Goal: Information Seeking & Learning: Learn about a topic

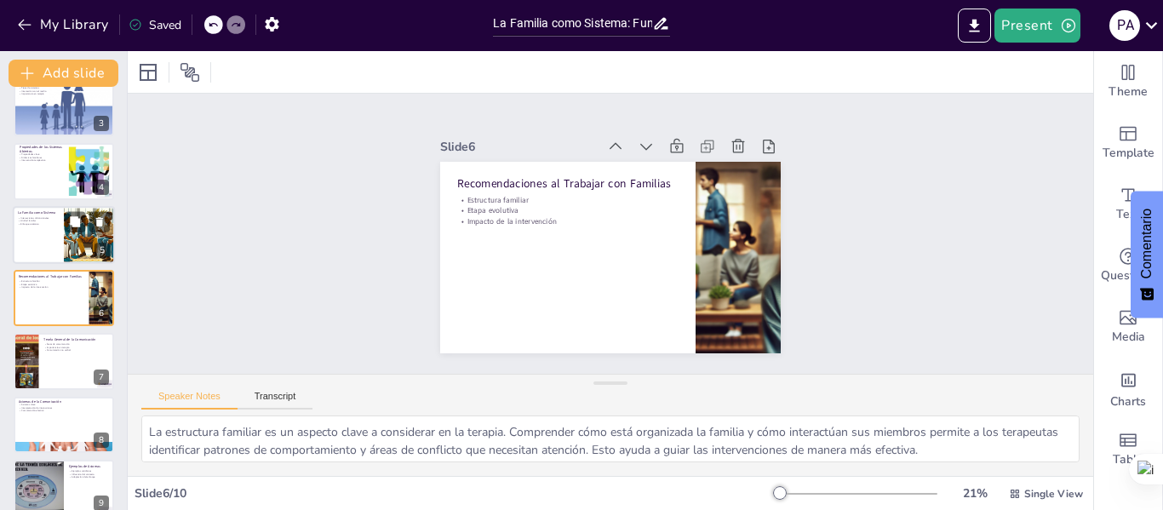
click at [54, 220] on p "Unidad familiar" at bounding box center [38, 220] width 41 height 3
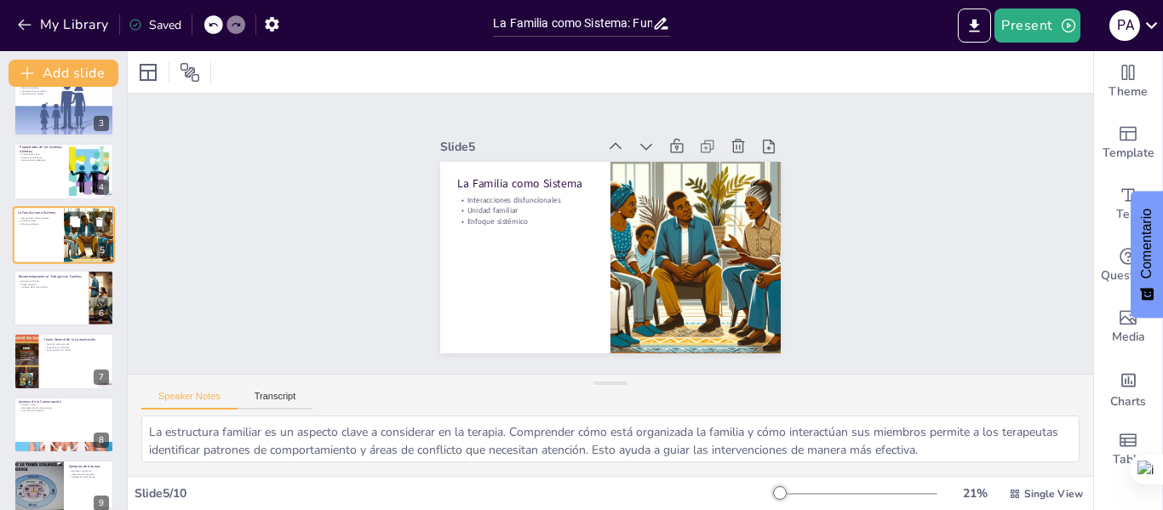
scroll to position [83, 0]
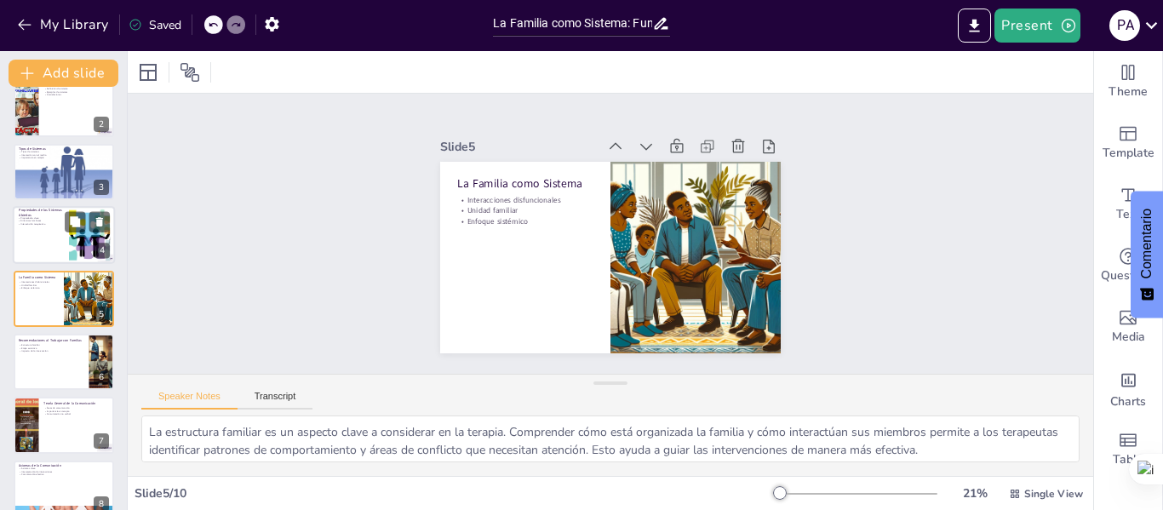
click at [31, 235] on div at bounding box center [64, 235] width 102 height 58
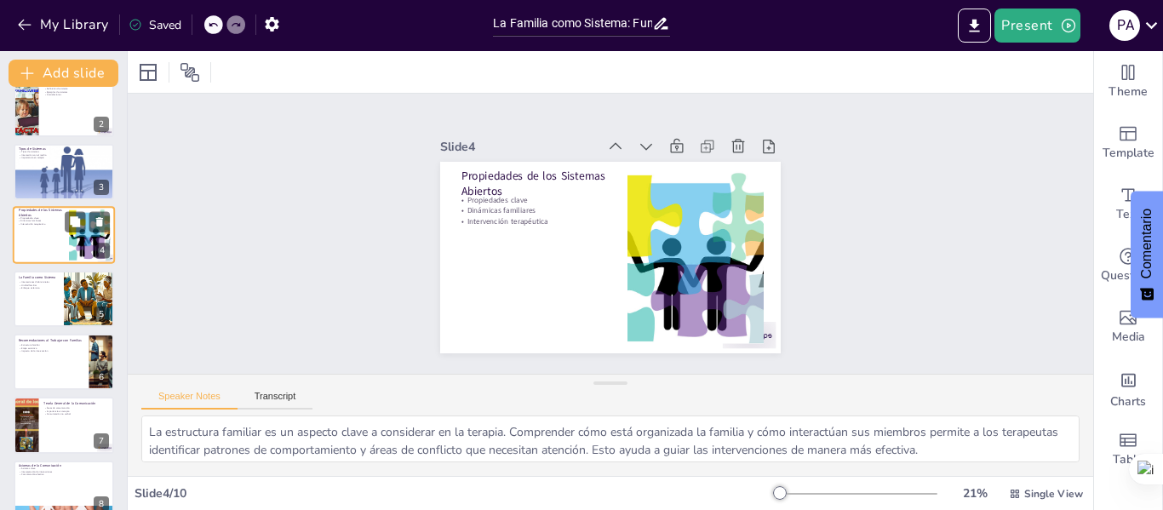
scroll to position [20, 0]
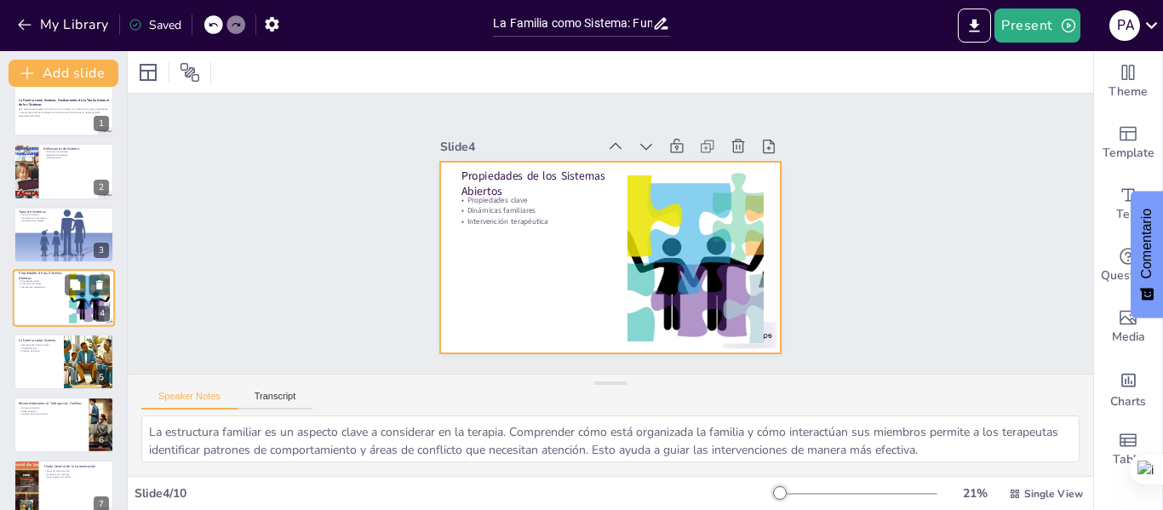
click at [34, 295] on div at bounding box center [64, 298] width 102 height 58
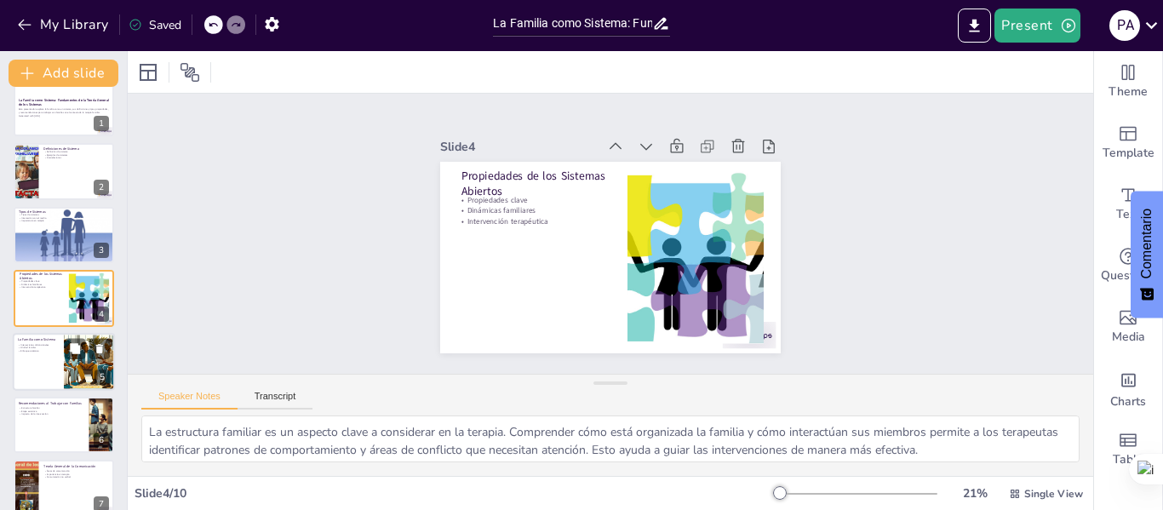
click at [38, 357] on div at bounding box center [64, 362] width 102 height 58
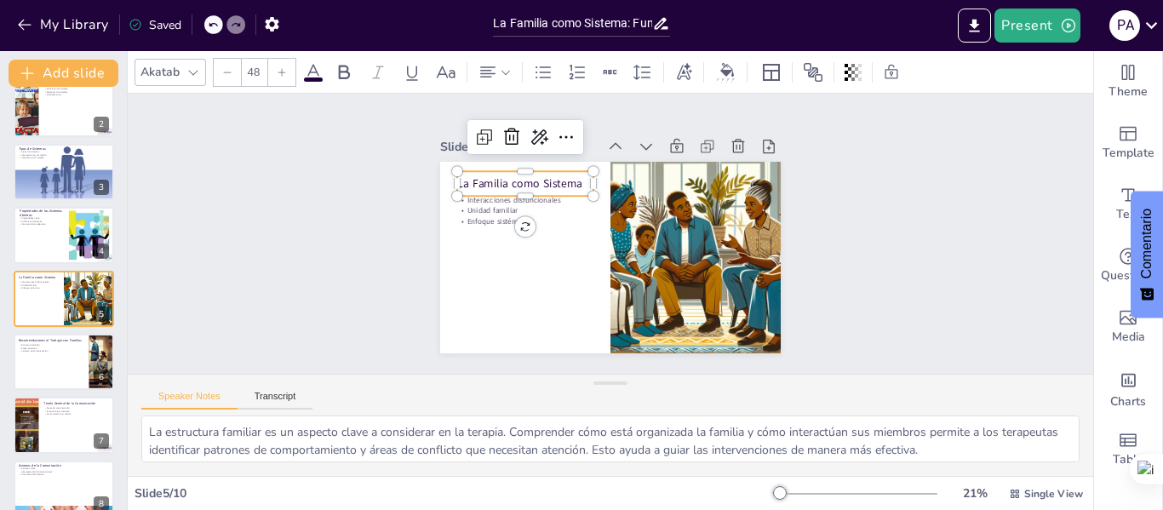
click at [534, 177] on p "La Familia como Sistema" at bounding box center [525, 183] width 136 height 16
click at [574, 177] on p "La Familia como Sistema" at bounding box center [525, 183] width 136 height 16
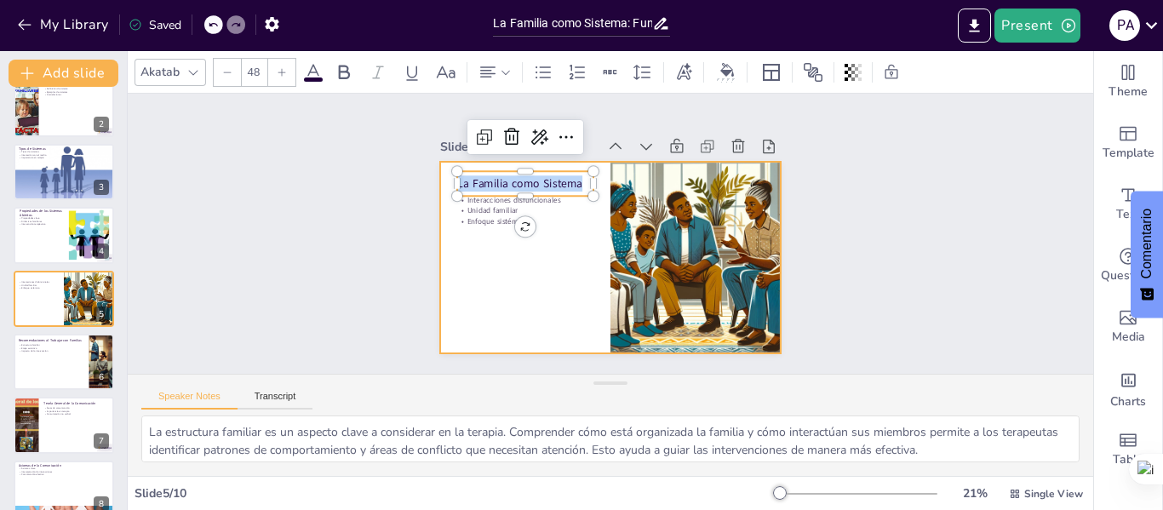
drag, startPoint x: 568, startPoint y: 177, endPoint x: 427, endPoint y: 178, distance: 140.4
click at [440, 178] on div "Interacciones disfuncionales Unidad familiar Enfoque sistémico La Familia como …" at bounding box center [610, 257] width 340 height 191
copy p "La Familia como Sistema"
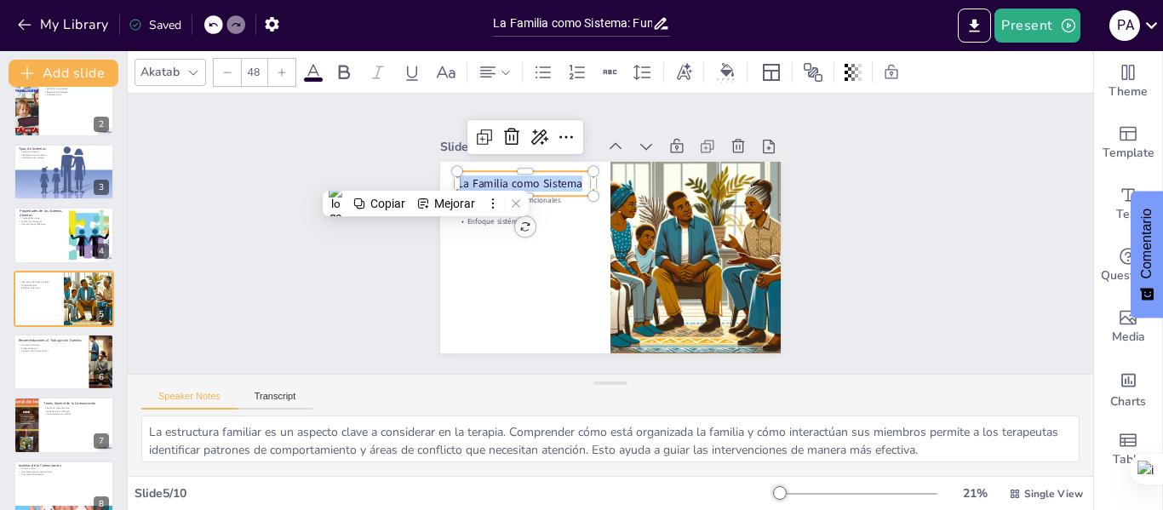
copy p "La Familia como Sistema"
click at [372, 201] on font "Copiar" at bounding box center [387, 204] width 35 height 14
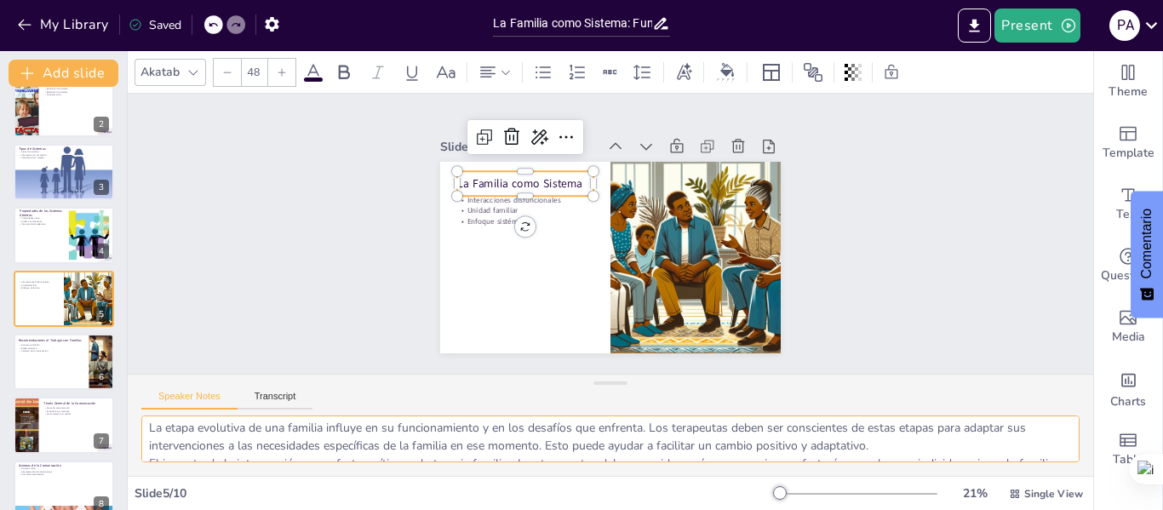
scroll to position [76, 0]
drag, startPoint x: 148, startPoint y: 431, endPoint x: 1002, endPoint y: 473, distance: 854.6
click at [1002, 473] on div "Las interacciones disfuncionales son un aspecto clave en la terapia familiar. C…" at bounding box center [610, 445] width 965 height 60
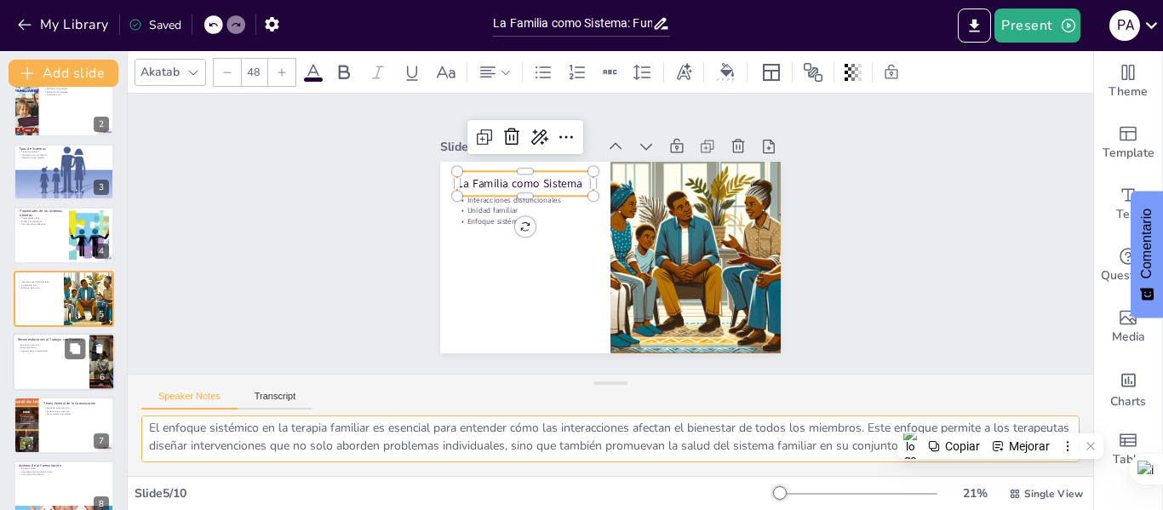
click at [28, 363] on div at bounding box center [64, 362] width 102 height 58
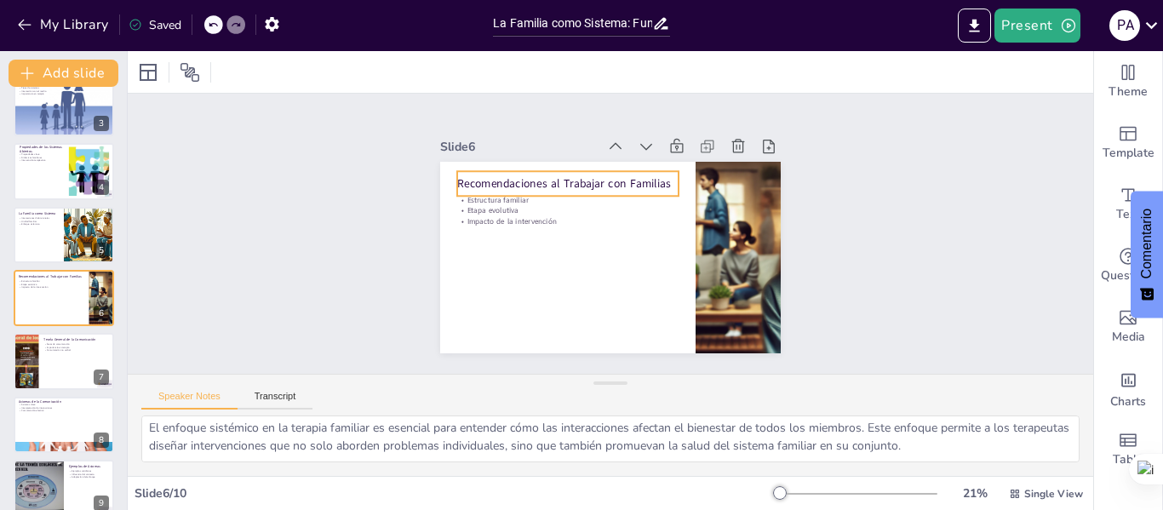
click at [649, 175] on p "Recomendaciones al Trabajar con Familias" at bounding box center [567, 183] width 221 height 16
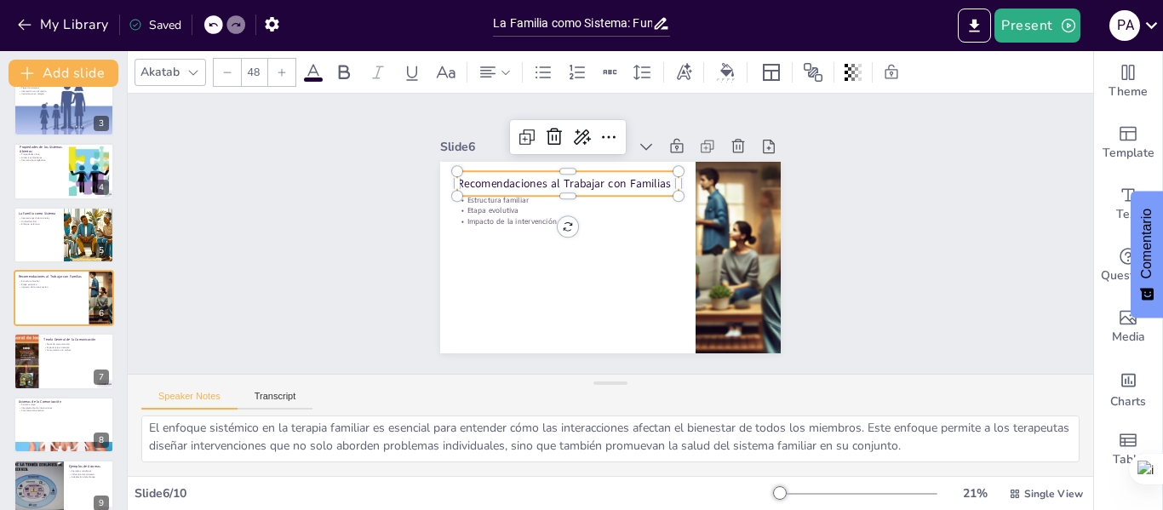
click at [653, 177] on p "Recomendaciones al Trabajar con Familias" at bounding box center [567, 183] width 221 height 16
click at [659, 175] on p "Recomendaciones al Trabajar con Familias" at bounding box center [567, 183] width 221 height 16
click at [654, 175] on p "Recomendaciones al Trabajar con Familias" at bounding box center [567, 183] width 221 height 16
drag, startPoint x: 659, startPoint y: 178, endPoint x: 443, endPoint y: 169, distance: 216.4
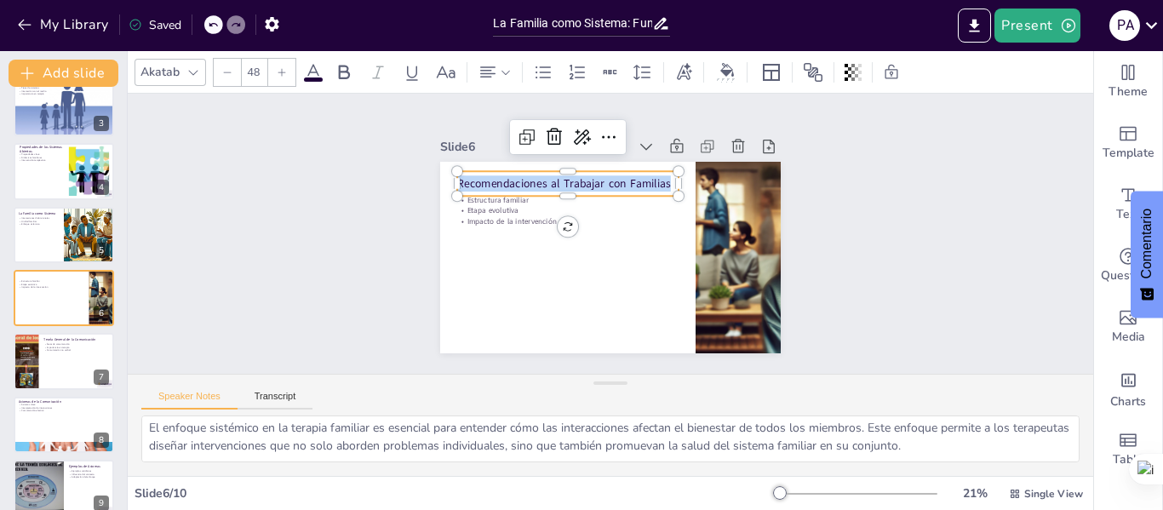
click at [443, 169] on div "Estructura familiar Etapa evolutiva Impacto de la intervención Recomendaciones …" at bounding box center [610, 257] width 340 height 191
copy p "Recomendaciones al Trabajar con Familias"
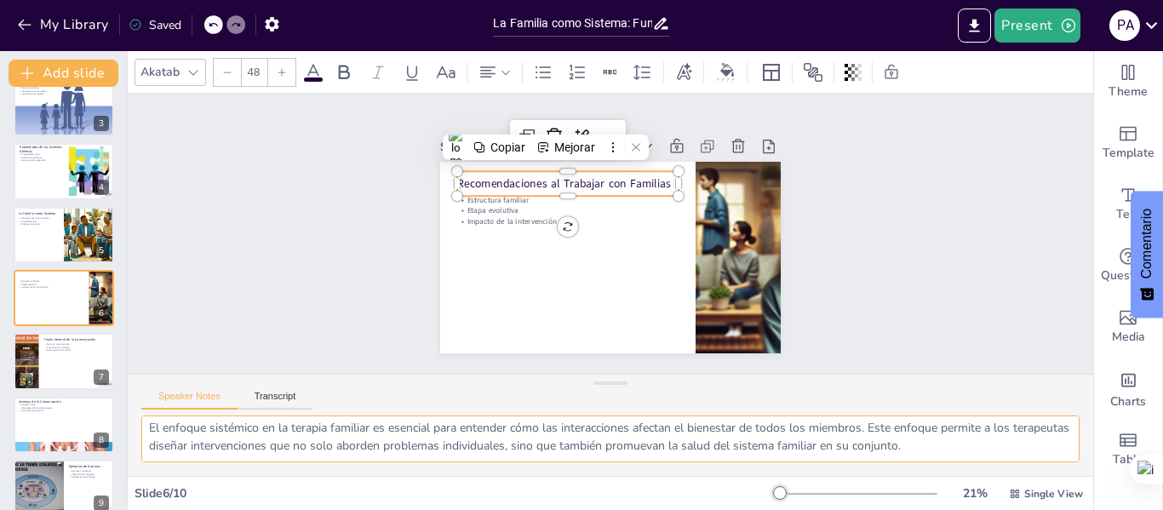
click at [148, 427] on textarea "La estructura familiar es un aspecto clave a considerar en la terapia. Comprend…" at bounding box center [610, 438] width 938 height 47
type textarea "La estructura familiar es un aspecto clave a considerar en la terapia. Comprend…"
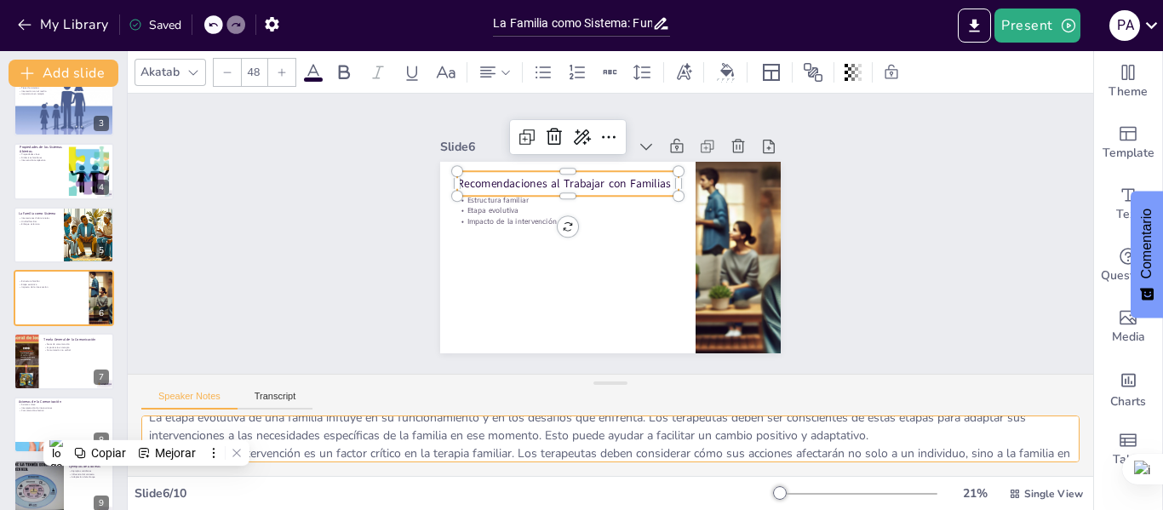
scroll to position [68, 0]
click at [444, 422] on textarea "La estructura familiar es un aspecto clave a considerar en la terapia. Comprend…" at bounding box center [610, 438] width 938 height 47
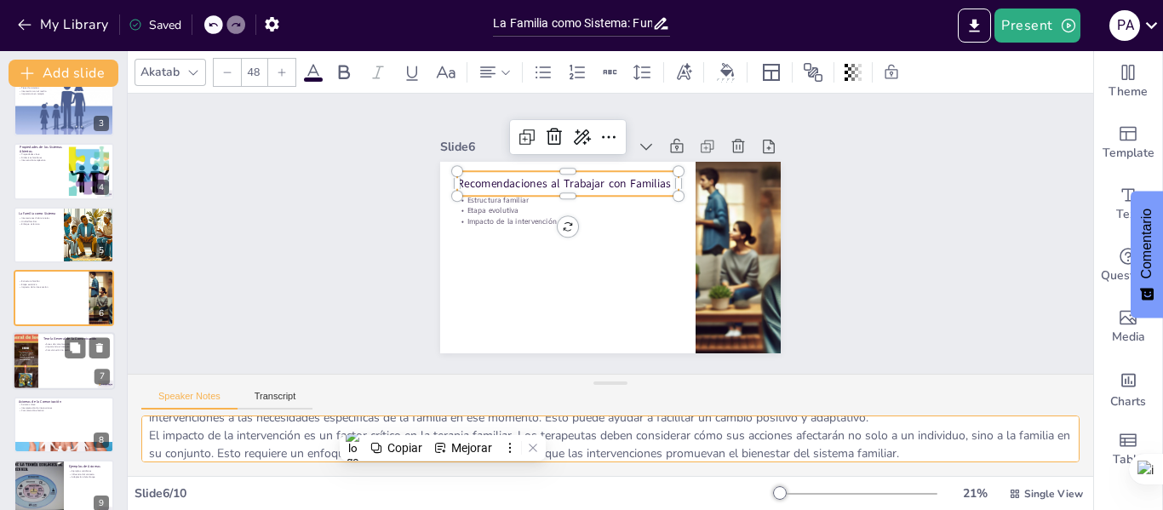
click at [49, 366] on div at bounding box center [64, 362] width 102 height 58
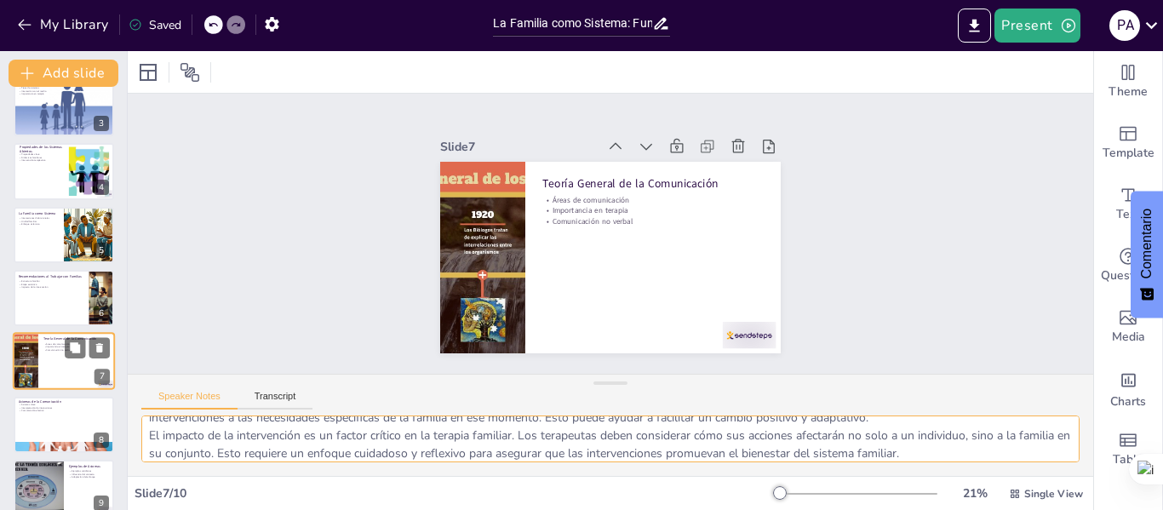
scroll to position [210, 0]
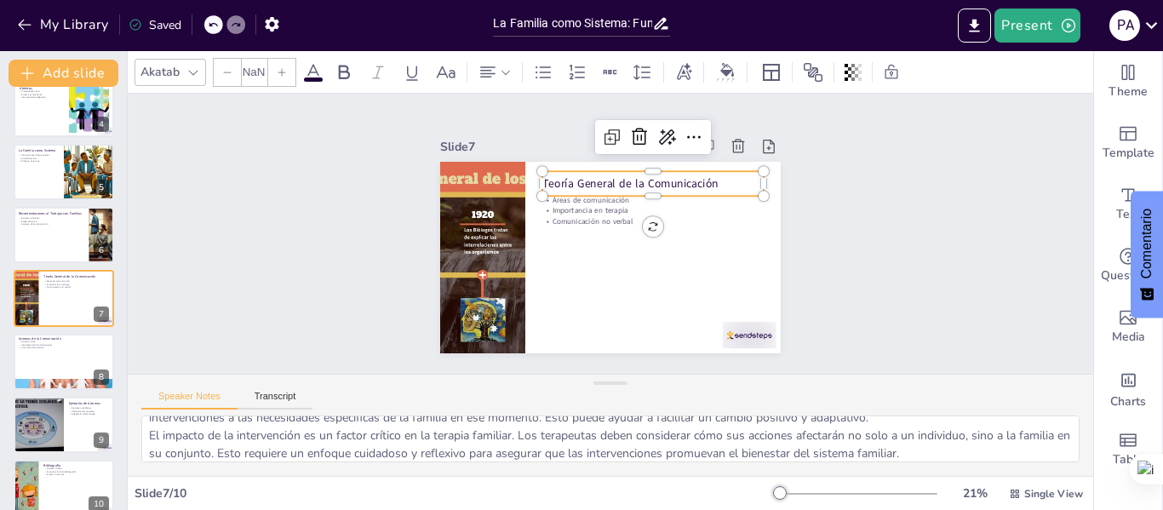
type input "48"
click at [715, 175] on p "Teoría General de la Comunicación" at bounding box center [652, 183] width 221 height 16
click at [706, 175] on p "Teoría General de la Comunicación" at bounding box center [652, 183] width 221 height 16
drag, startPoint x: 706, startPoint y: 174, endPoint x: 529, endPoint y: 181, distance: 178.0
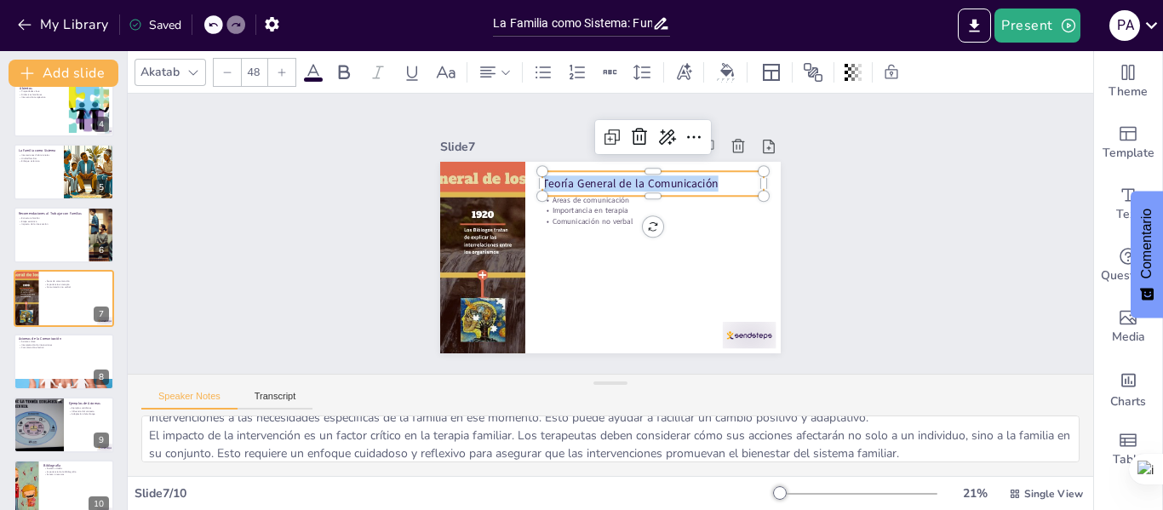
click at [529, 181] on div "Áreas de comunicación Importancia en terapia Comunicación no verbal Teoría Gene…" at bounding box center [610, 257] width 340 height 191
copy p "Teoría General de la Comunicación"
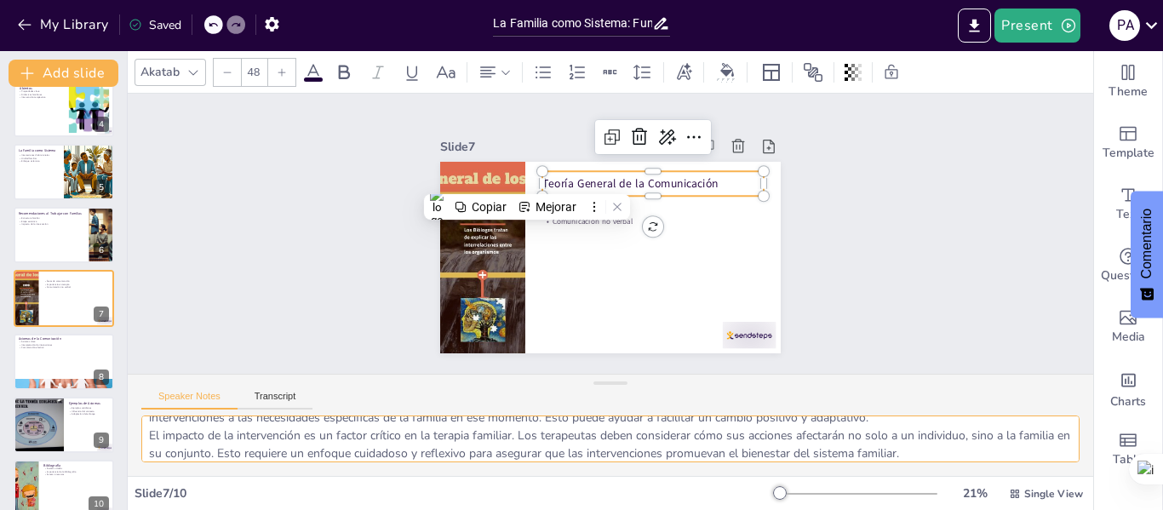
click at [168, 424] on textarea "Las áreas de la comunicación son fundamentales para entender cómo se transmite …" at bounding box center [610, 438] width 938 height 47
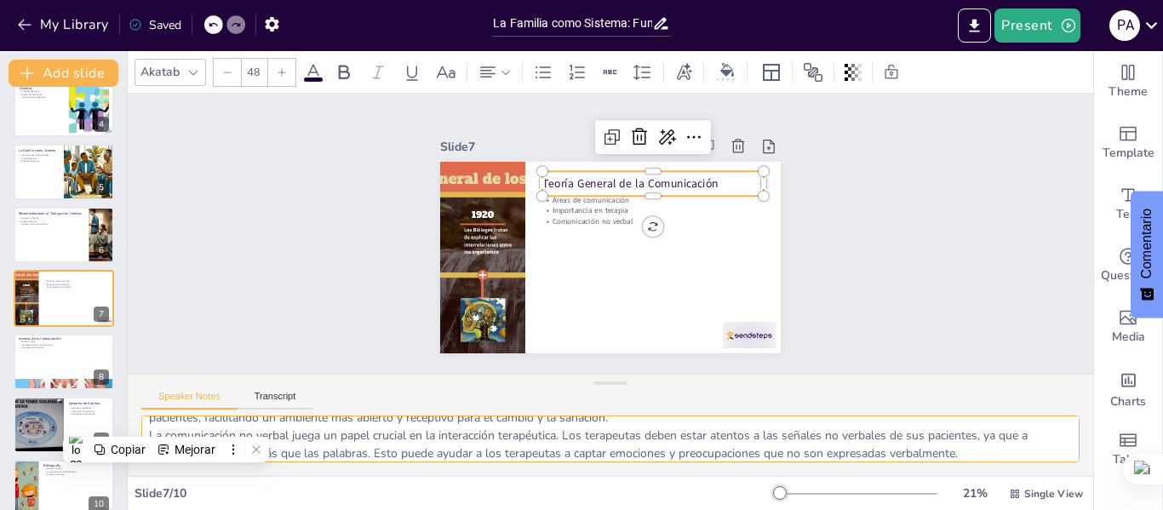
scroll to position [86, 0]
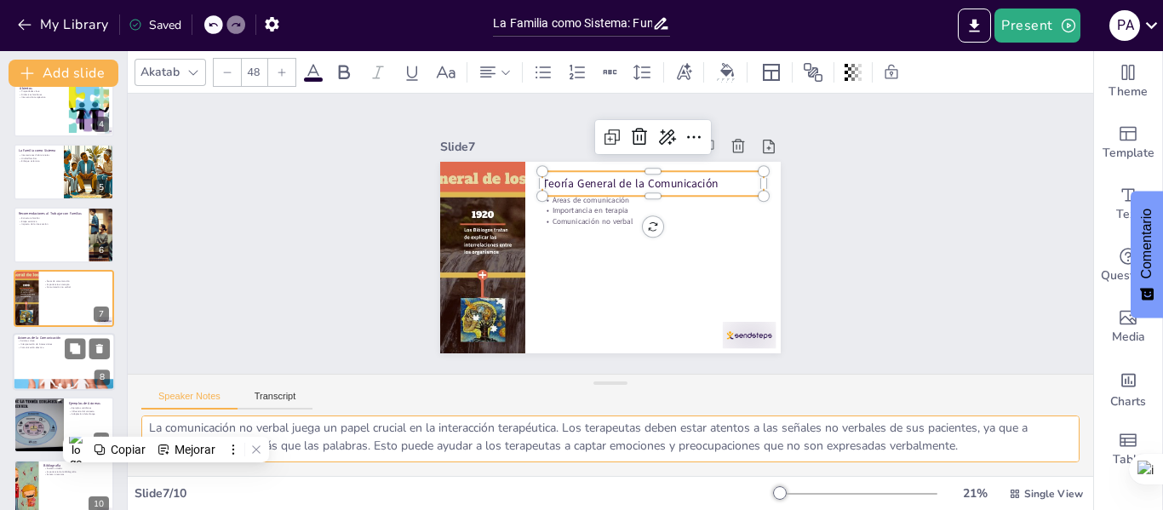
click at [60, 353] on div at bounding box center [64, 362] width 102 height 58
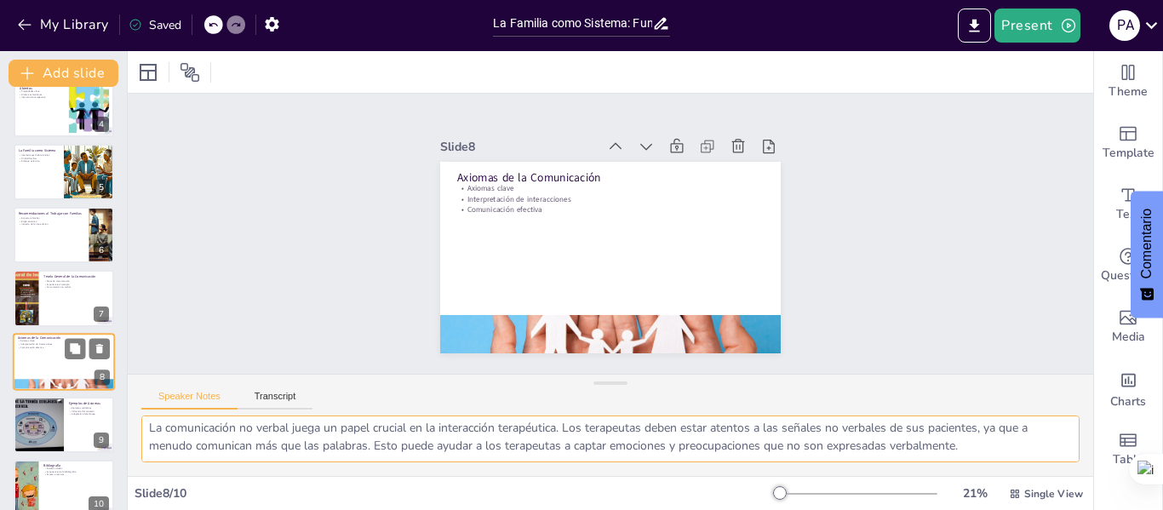
scroll to position [76, 0]
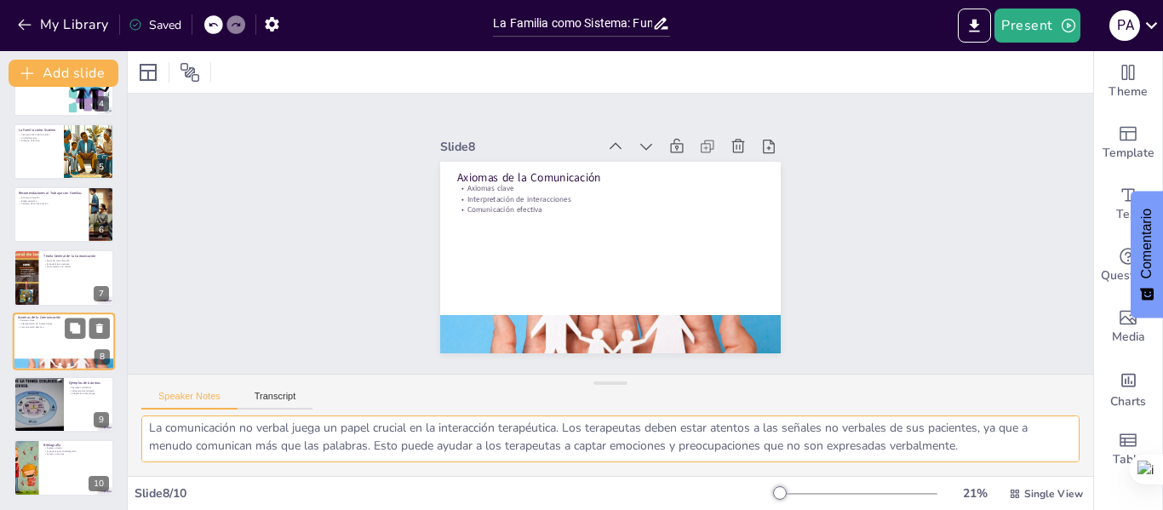
click at [37, 332] on div at bounding box center [64, 341] width 102 height 58
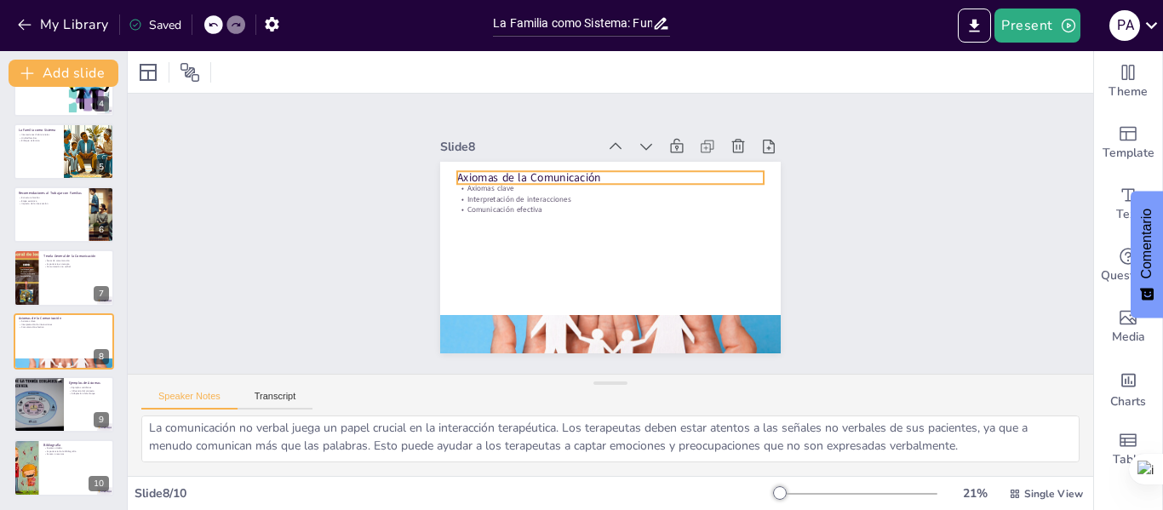
click at [592, 169] on p "Axiomas de la Comunicación" at bounding box center [610, 177] width 306 height 16
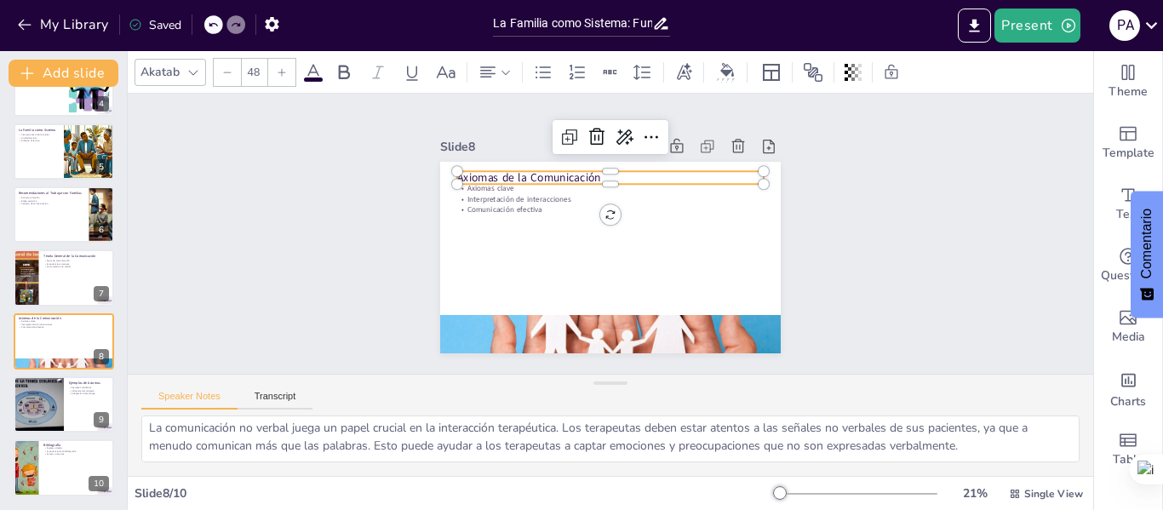
click at [533, 169] on p "Axiomas de la Comunicación" at bounding box center [610, 177] width 306 height 16
drag, startPoint x: 584, startPoint y: 171, endPoint x: 382, endPoint y: 171, distance: 201.7
click at [392, 171] on div "Slide 1 La Familia como Sistema: Fundamentos de la Teoría General de los Sistem…" at bounding box center [610, 233] width 436 height 239
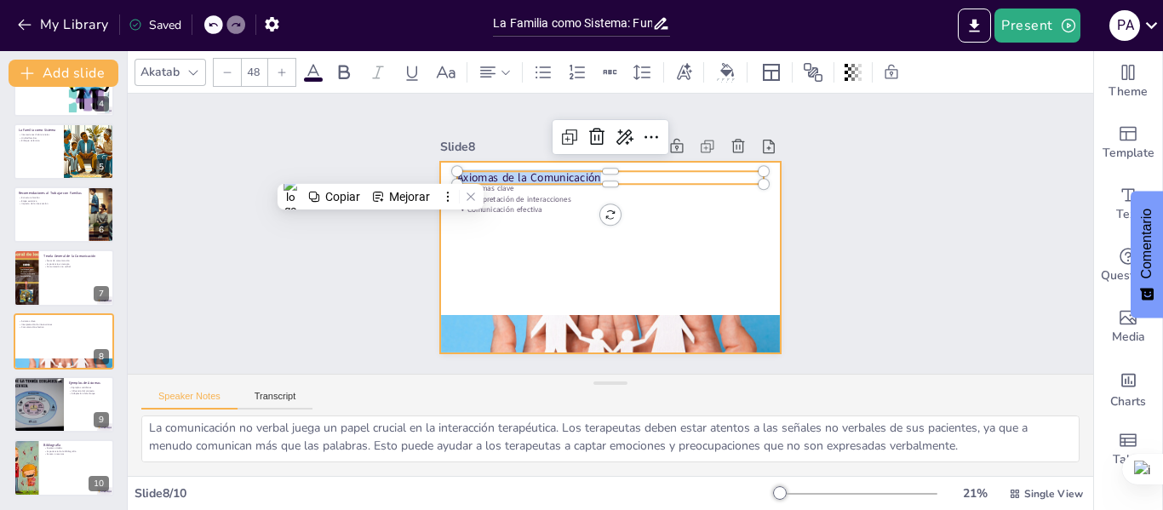
drag, startPoint x: 620, startPoint y: 173, endPoint x: 426, endPoint y: 171, distance: 194.9
click at [426, 171] on div "Slide 1 La Familia como Sistema: Fundamentos de la Teoría General de los Sistem…" at bounding box center [610, 233] width 436 height 239
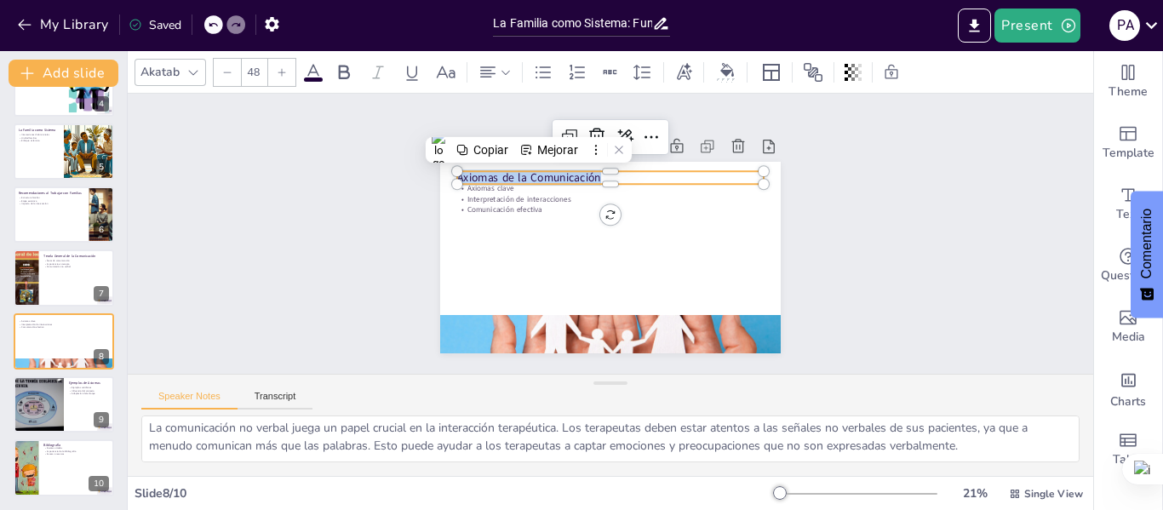
copy p "Axiomas de la Comunicación"
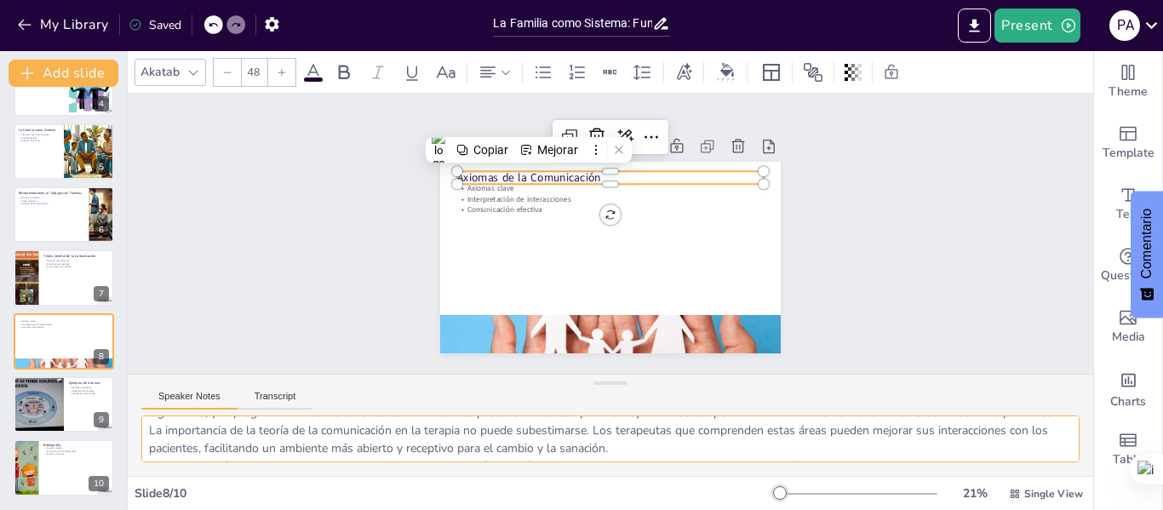
scroll to position [0, 0]
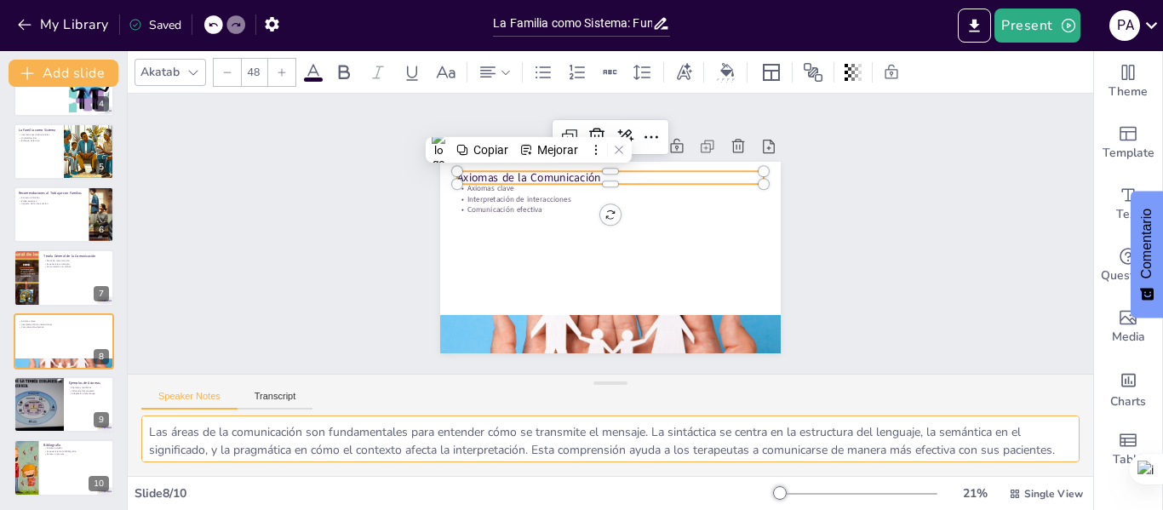
drag, startPoint x: 600, startPoint y: 449, endPoint x: 130, endPoint y: 394, distance: 473.0
click at [130, 394] on div "Speaker Notes Transcript Los axiomas de la comunicación son esenciales para com…" at bounding box center [610, 425] width 965 height 102
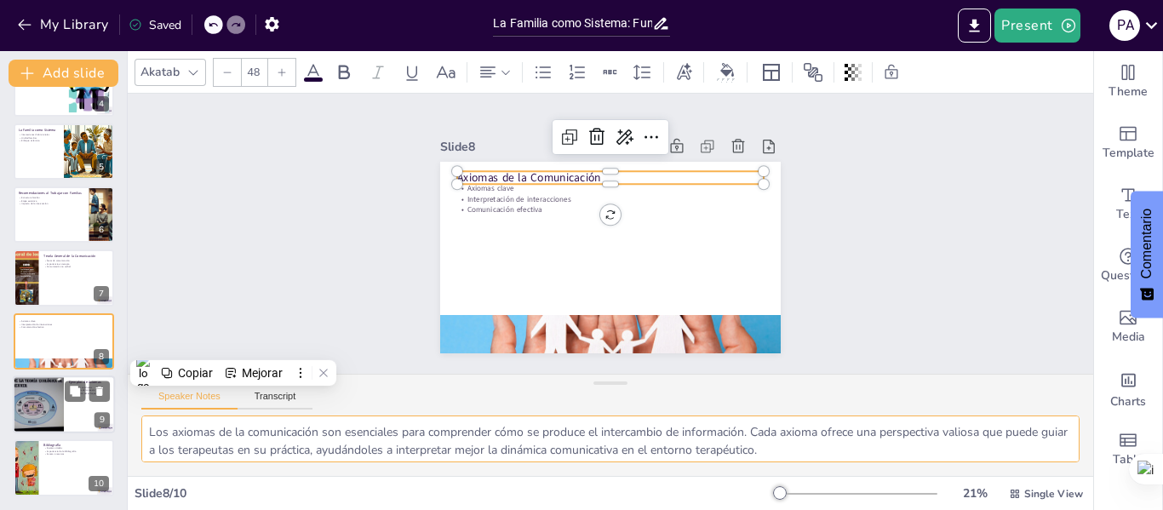
click at [35, 397] on div at bounding box center [38, 404] width 102 height 58
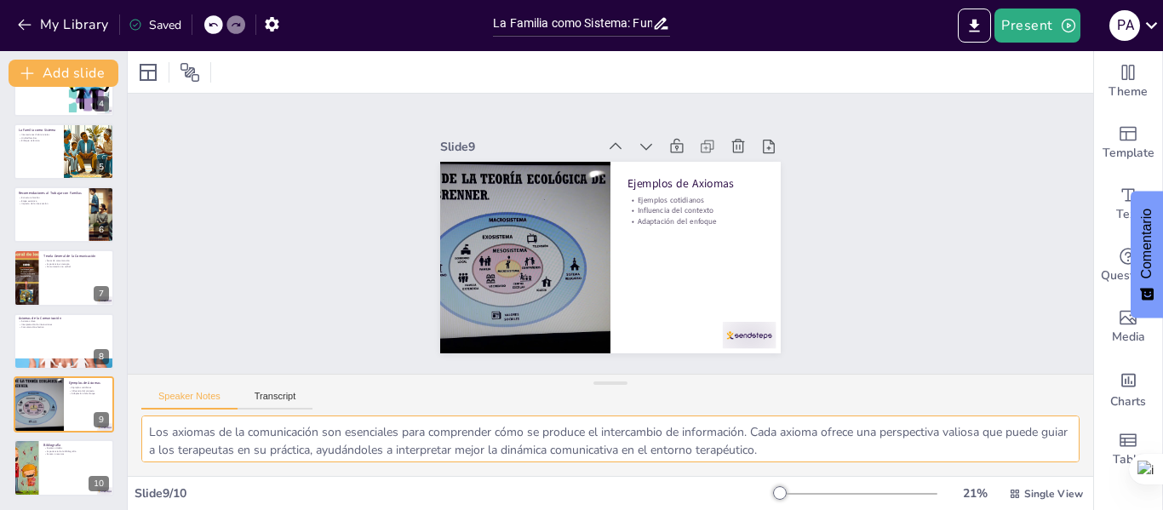
click at [182, 443] on textarea "Los ejemplos cotidianos son esenciales para ilustrar cómo se aplican los axioma…" at bounding box center [610, 438] width 938 height 47
type textarea "Los ejemplos cotidianos son esenciales para ilustrar cómo se aplican los axioma…"
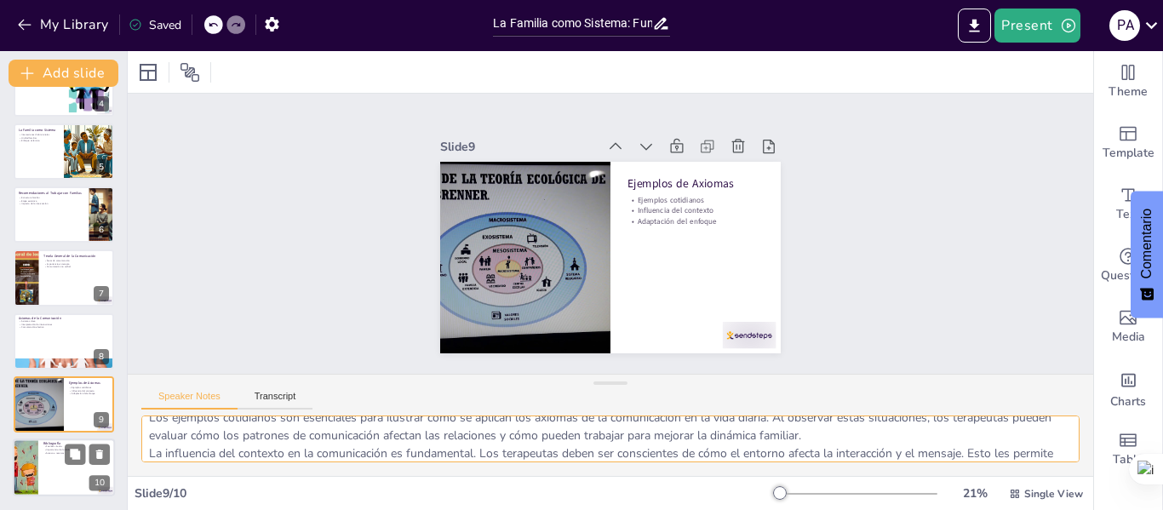
click at [46, 449] on p "Importancia de la bibliografía" at bounding box center [76, 450] width 66 height 3
